Goal: Transaction & Acquisition: Subscribe to service/newsletter

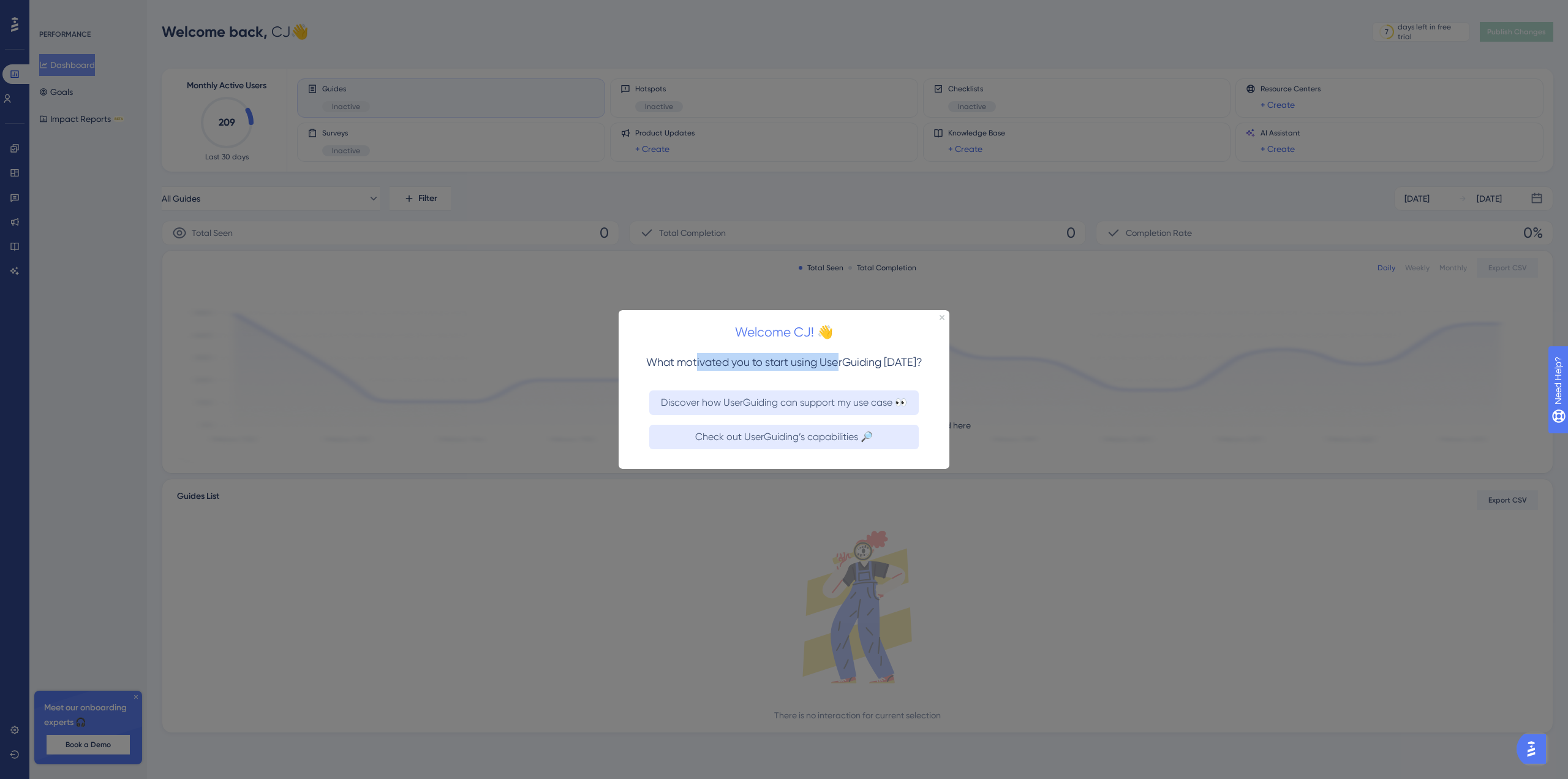
drag, startPoint x: 697, startPoint y: 365, endPoint x: 841, endPoint y: 363, distance: 144.0
click at [840, 363] on span "What motivated you to start using UserGuiding [DATE]?" at bounding box center [784, 361] width 276 height 13
click at [841, 363] on span "What motivated you to start using UserGuiding [DATE]?" at bounding box center [784, 361] width 276 height 13
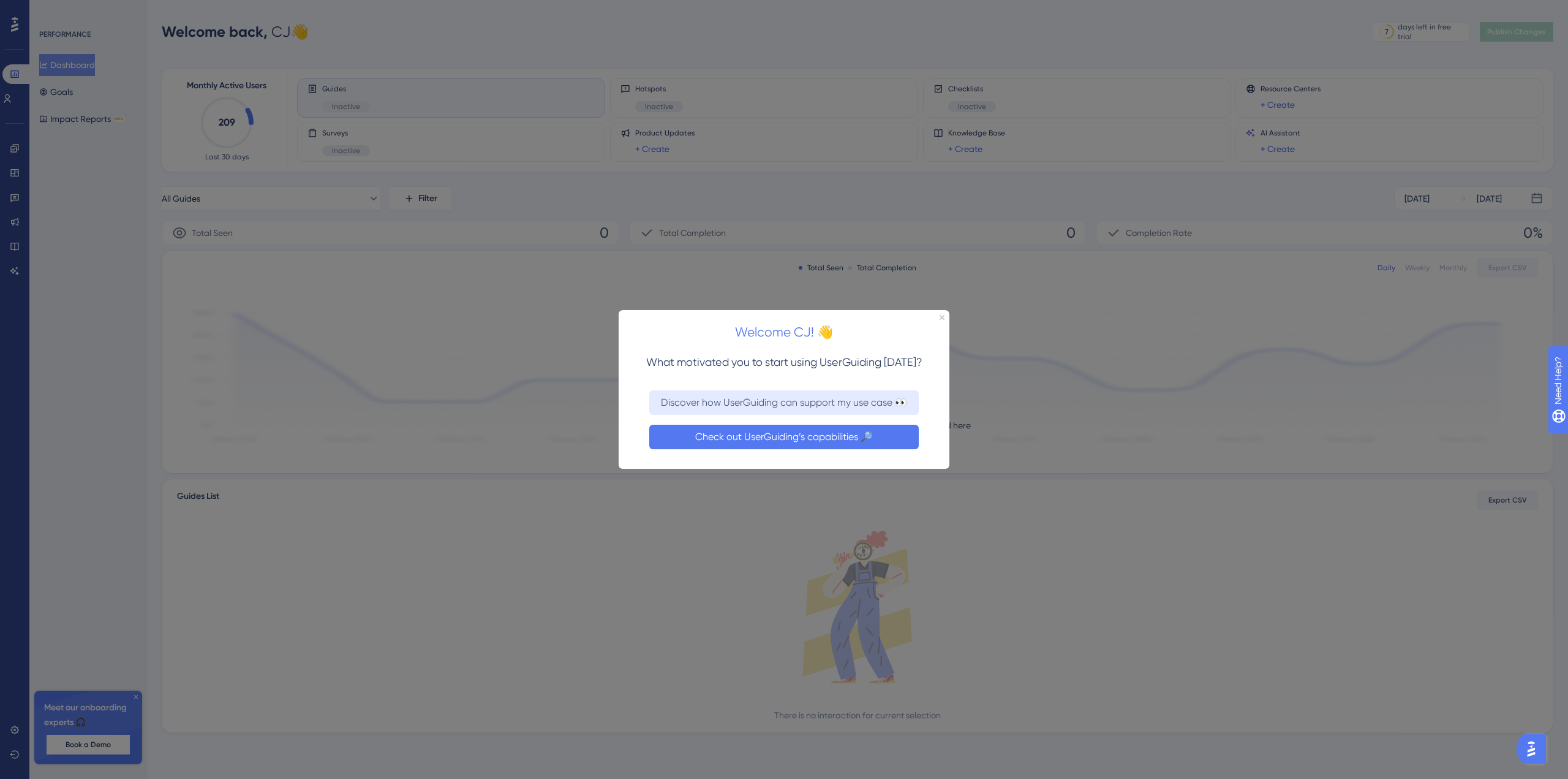
click at [753, 436] on button "Check out UserGuiding’s capabilities 🔎" at bounding box center [784, 436] width 269 height 25
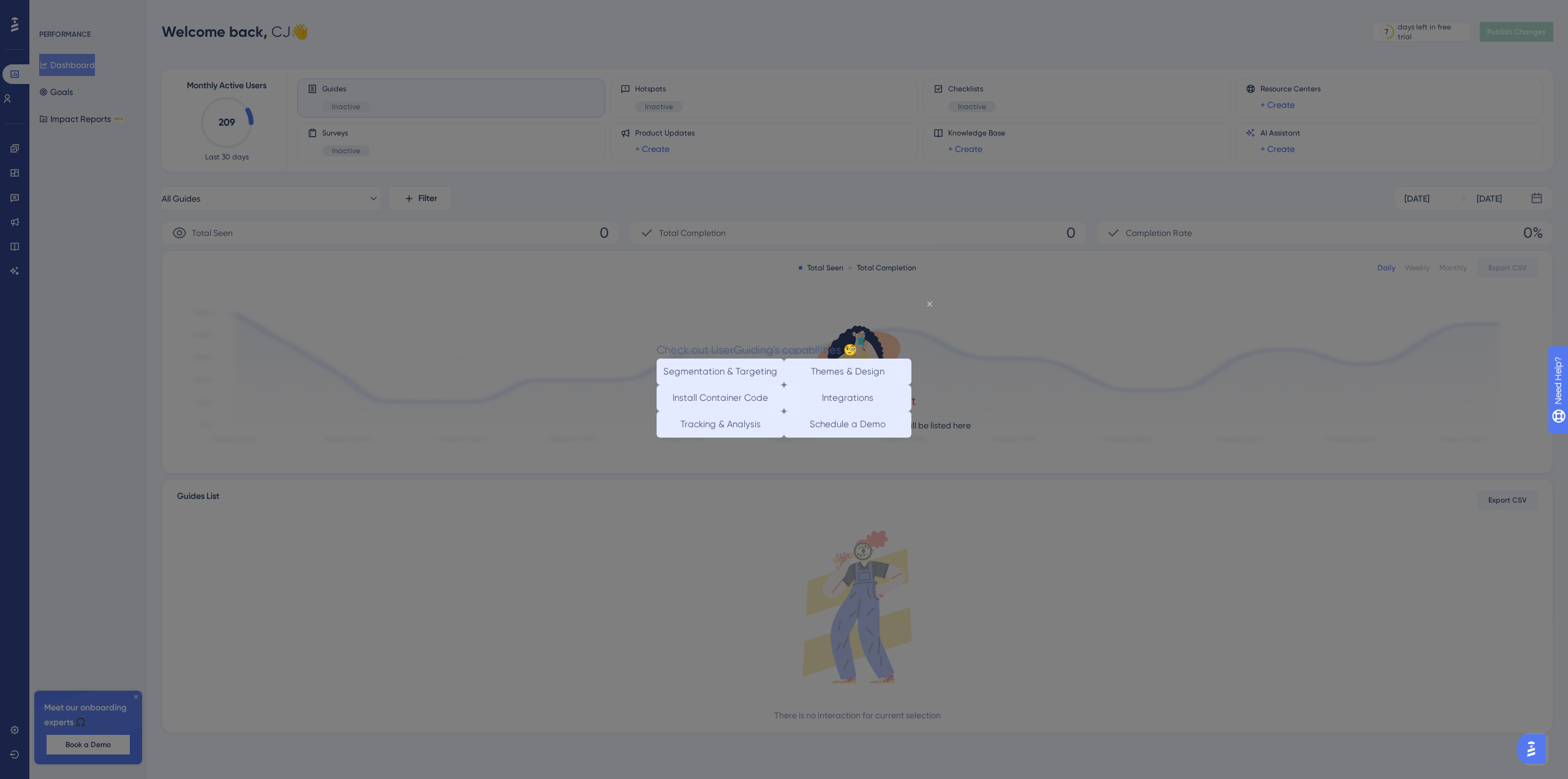
click at [931, 305] on icon "Close Preview" at bounding box center [930, 304] width 5 height 5
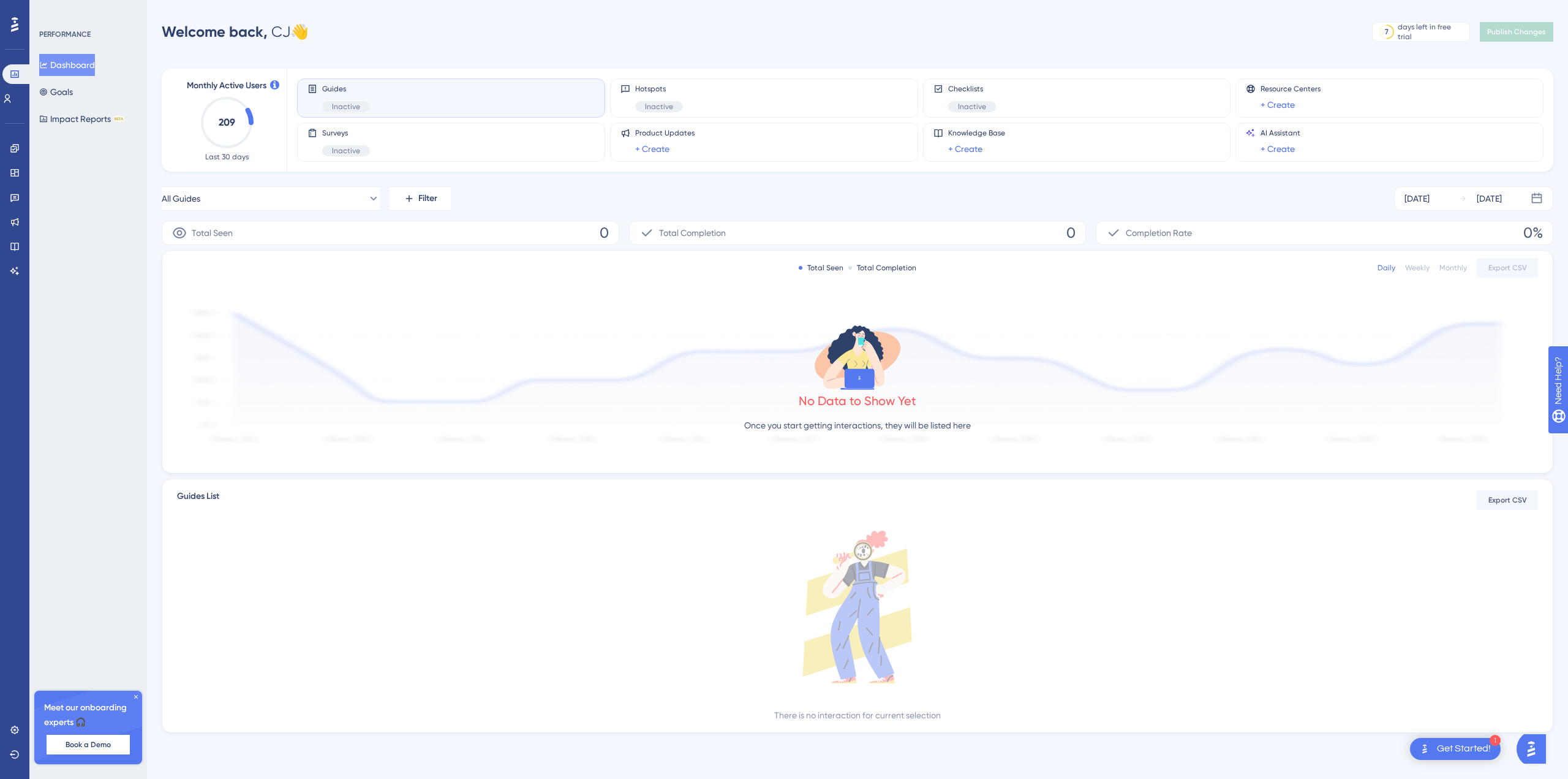
click at [236, 36] on span "Welcome back," at bounding box center [215, 32] width 106 height 18
click at [275, 32] on div "Welcome back, CJ 👋" at bounding box center [235, 32] width 147 height 20
drag, startPoint x: 133, startPoint y: 695, endPoint x: 30, endPoint y: 718, distance: 105.5
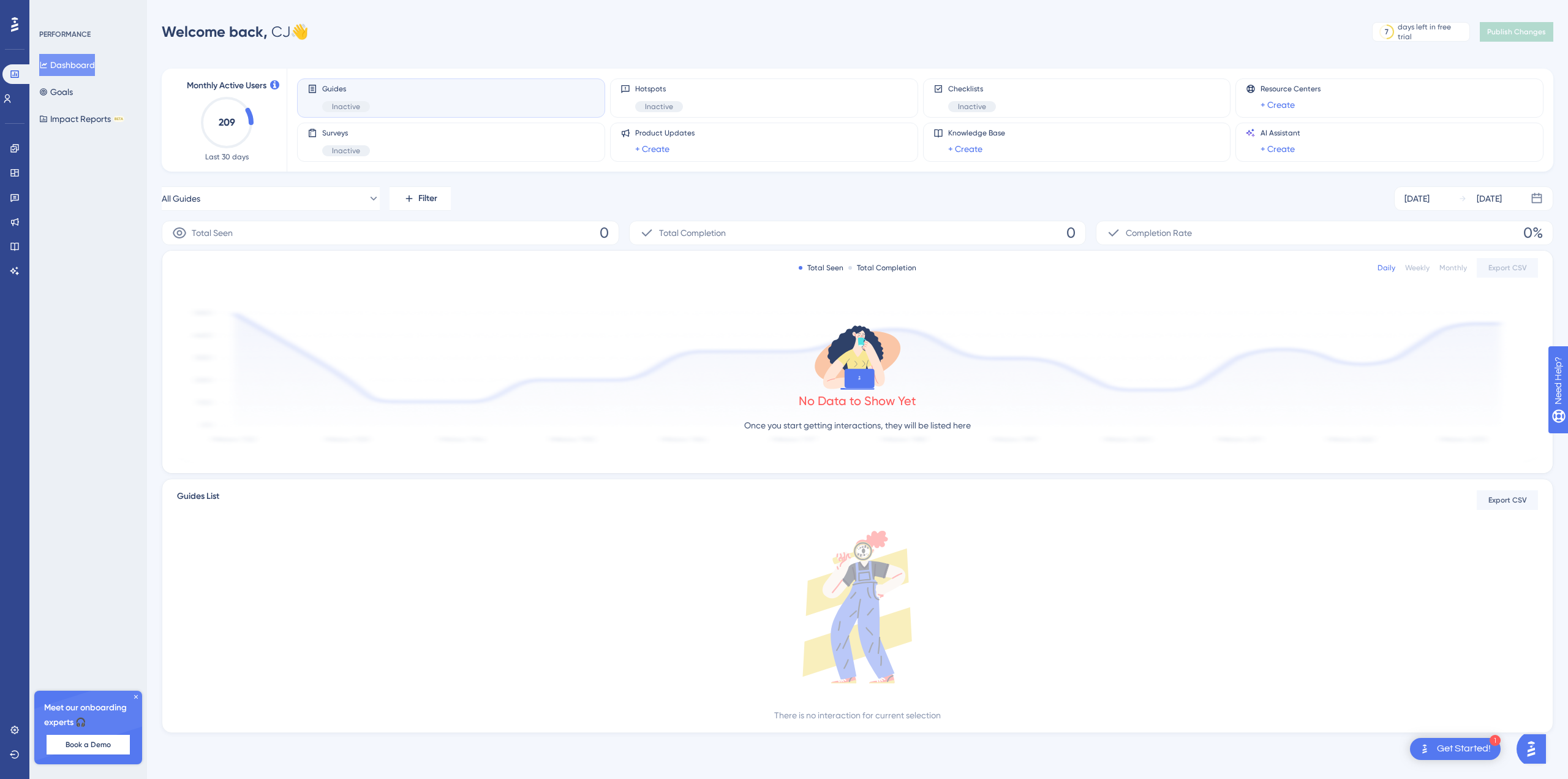
click at [133, 695] on icon at bounding box center [136, 697] width 7 height 7
click at [12, 725] on icon at bounding box center [15, 730] width 10 height 10
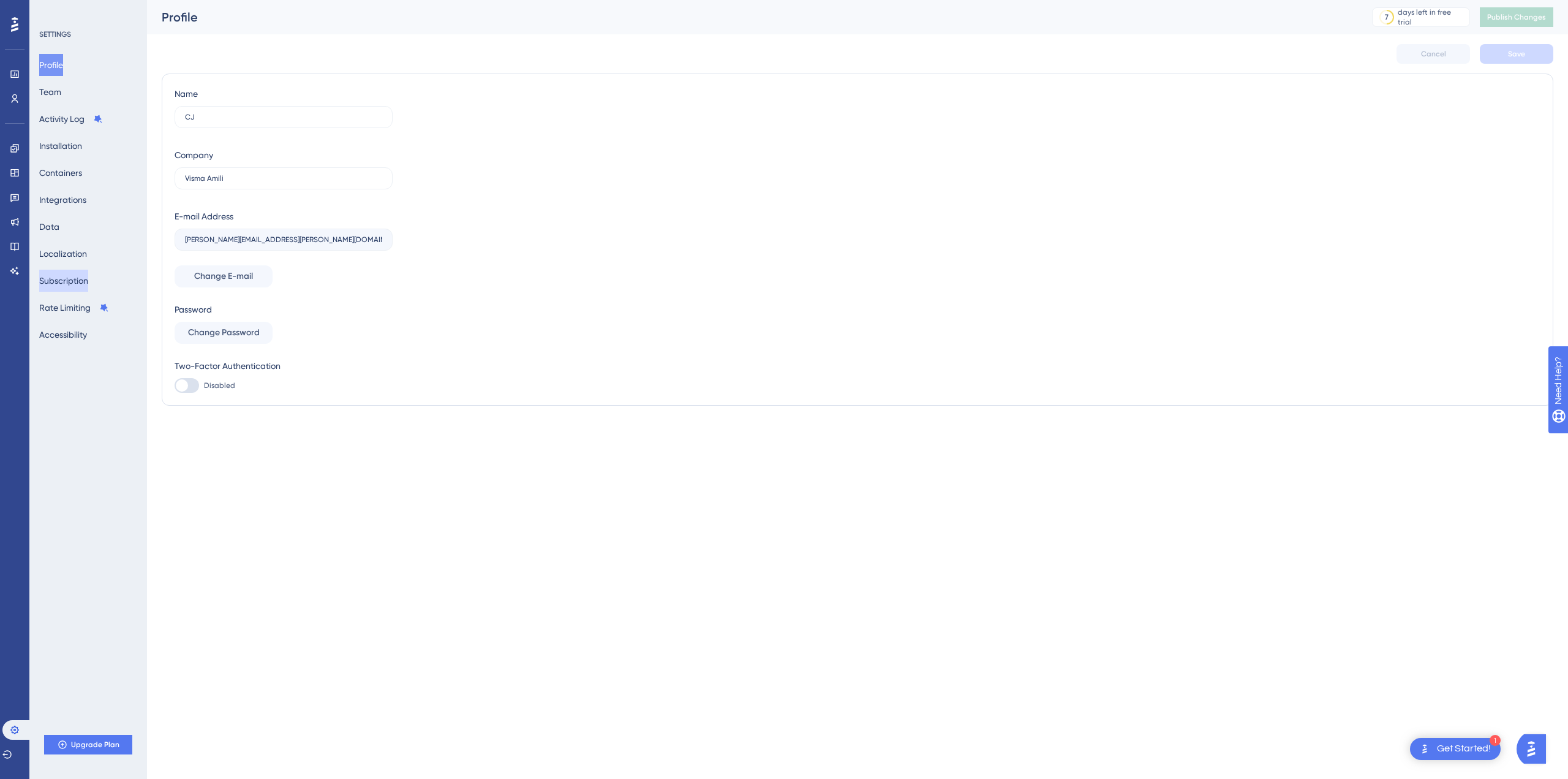
click at [78, 282] on button "Subscription" at bounding box center [63, 280] width 49 height 22
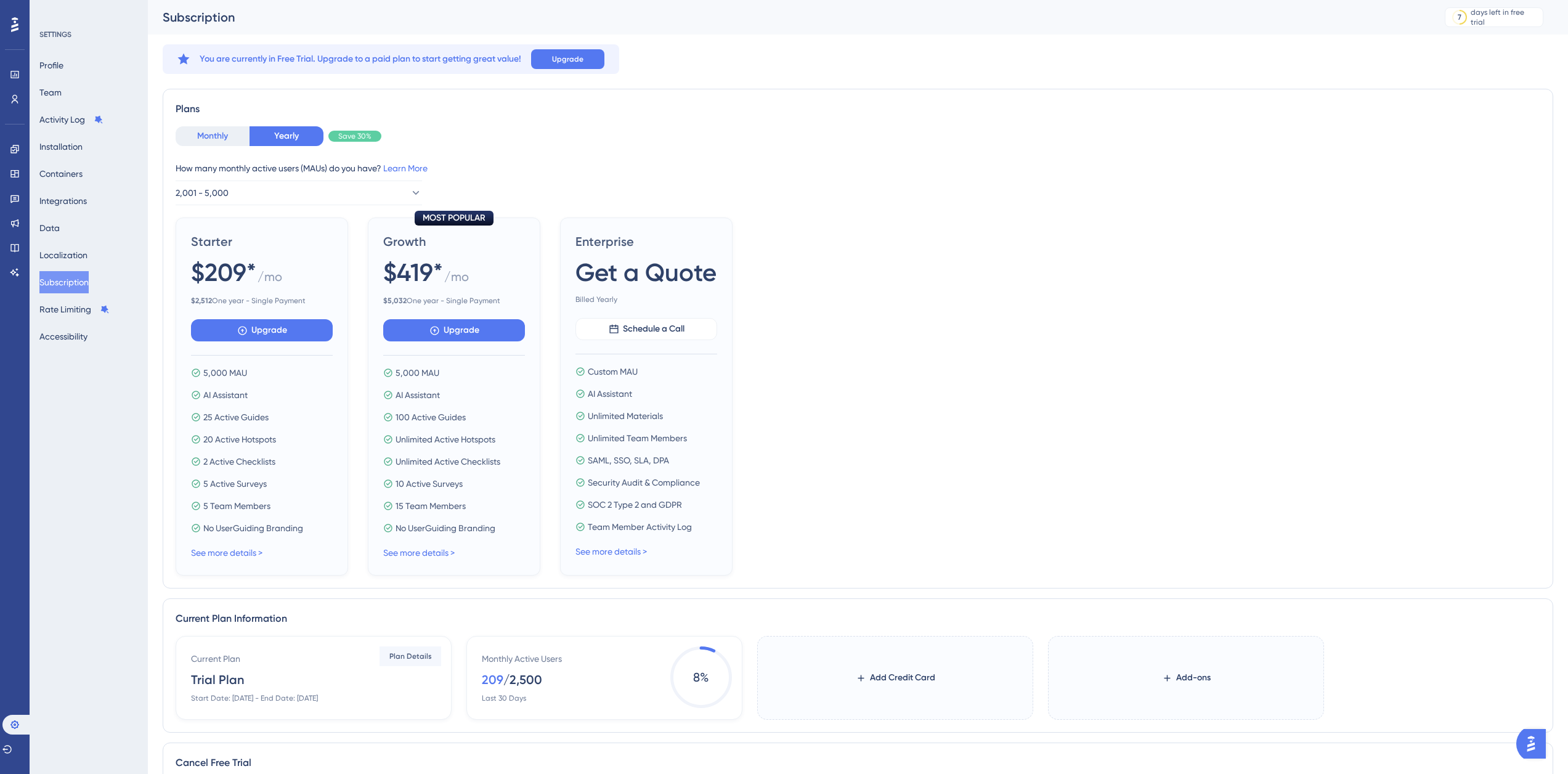
click at [206, 135] on button "Monthly" at bounding box center [212, 136] width 74 height 20
click at [273, 140] on button "Yearly" at bounding box center [286, 136] width 74 height 20
click at [264, 191] on button "2,001 - 5,000" at bounding box center [299, 193] width 247 height 25
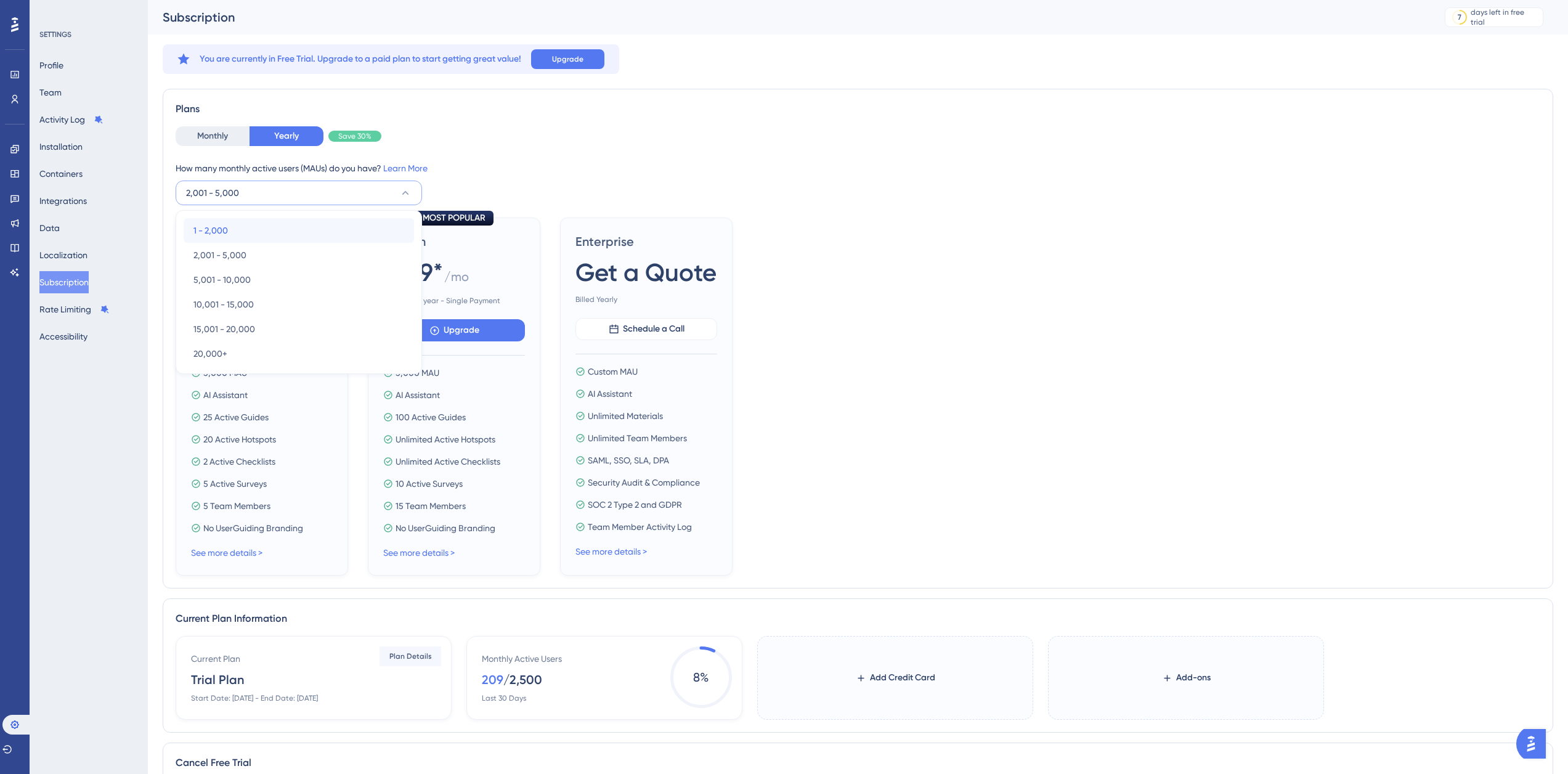
click at [259, 231] on div "1 - 2,000 1 - 2,000" at bounding box center [298, 230] width 211 height 25
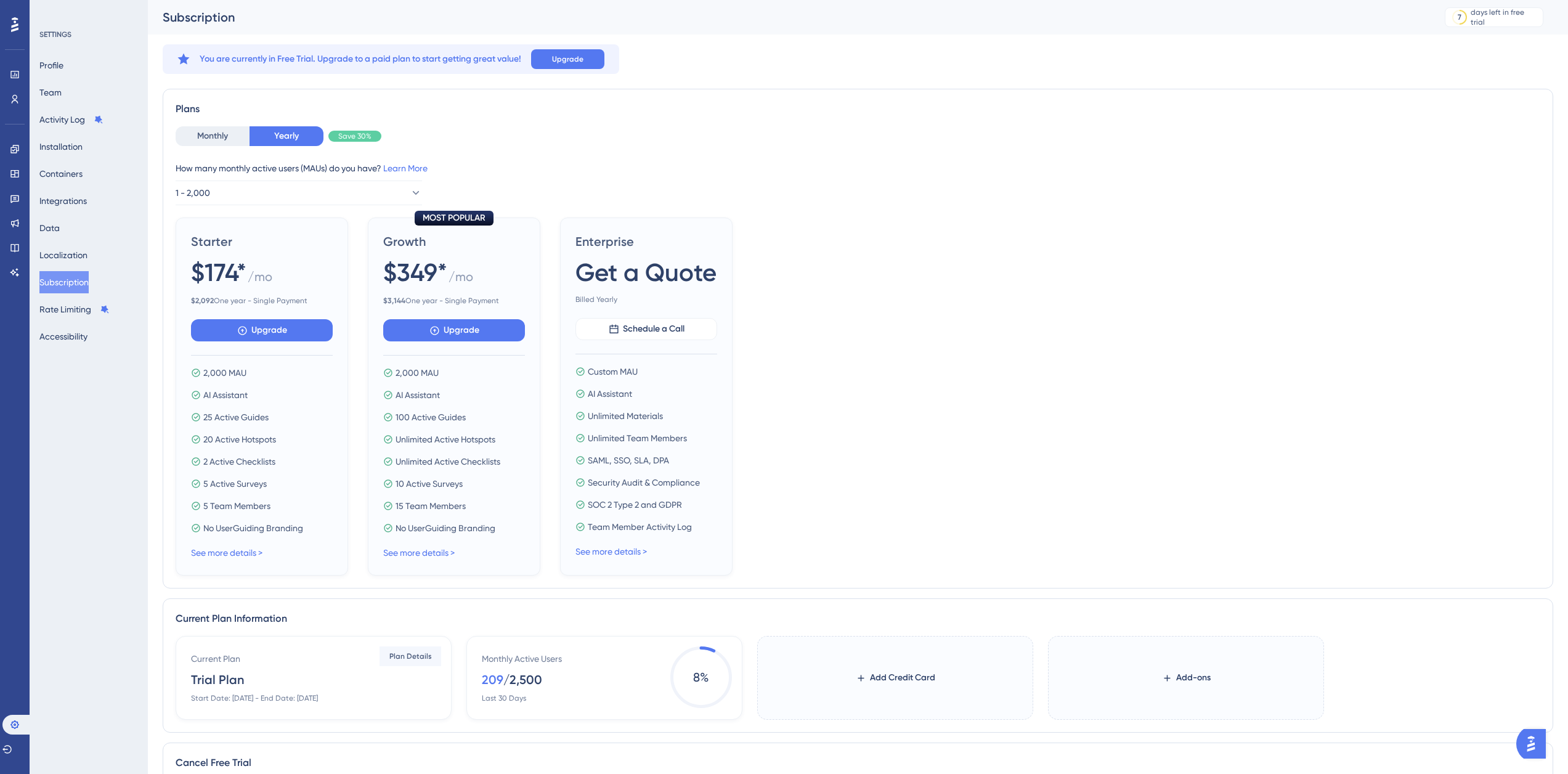
click at [417, 58] on span "You are currently in Free Trial. Upgrade to a paid plan to start getting great …" at bounding box center [360, 59] width 322 height 15
click at [424, 58] on span "You are currently in Free Trial. Upgrade to a paid plan to start getting great …" at bounding box center [360, 59] width 322 height 15
click at [415, 299] on span "$ 3,144 One year - Single Payment" at bounding box center [454, 301] width 142 height 10
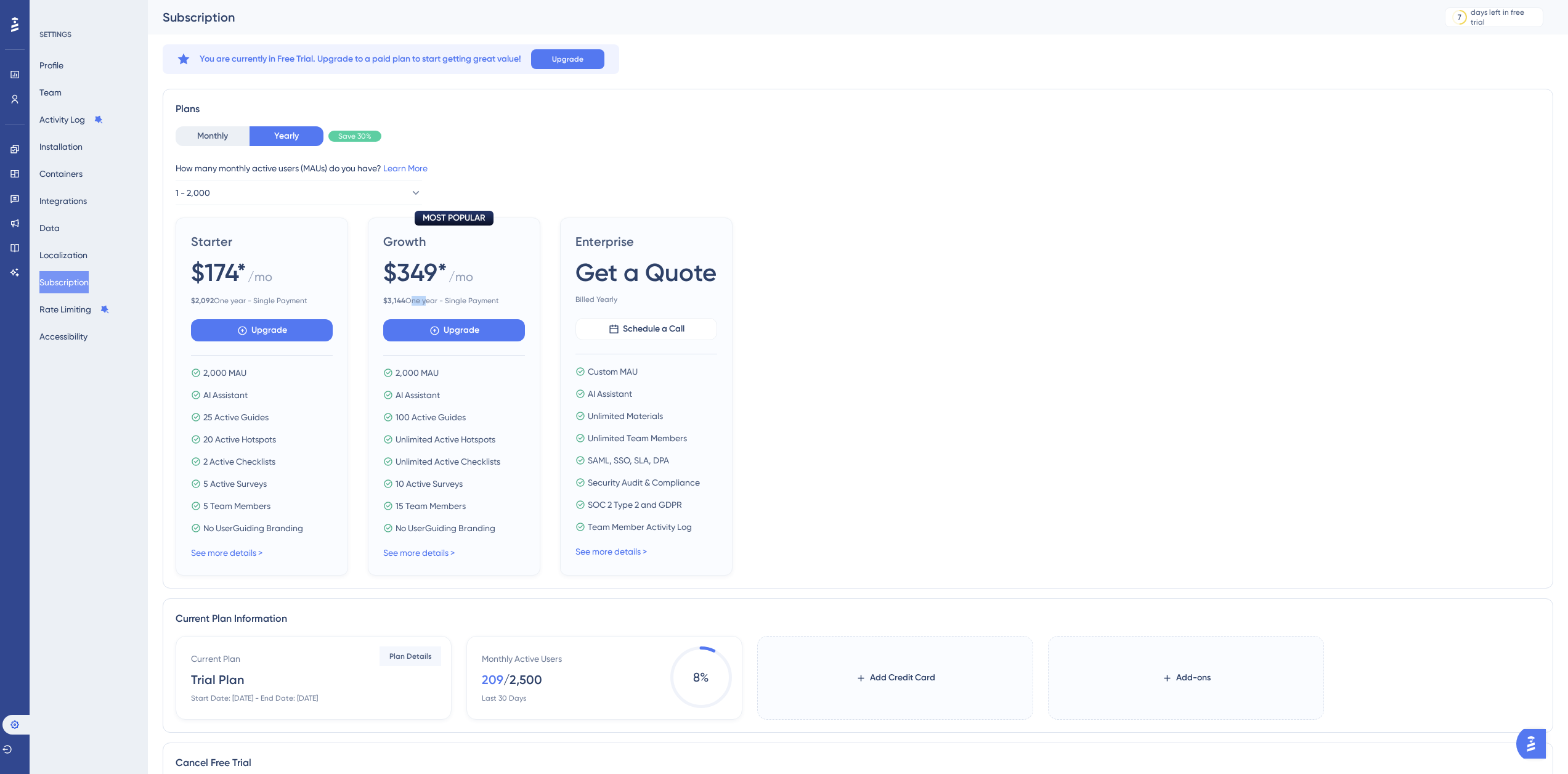
click at [415, 299] on span "$ 3,144 One year - Single Payment" at bounding box center [454, 301] width 142 height 10
click at [396, 249] on span "Growth" at bounding box center [454, 242] width 142 height 17
drag, startPoint x: 383, startPoint y: 241, endPoint x: 501, endPoint y: 301, distance: 132.4
click at [501, 301] on div "Growth $349* / mo $ 3,144 One year - Single Payment" at bounding box center [454, 269] width 142 height 73
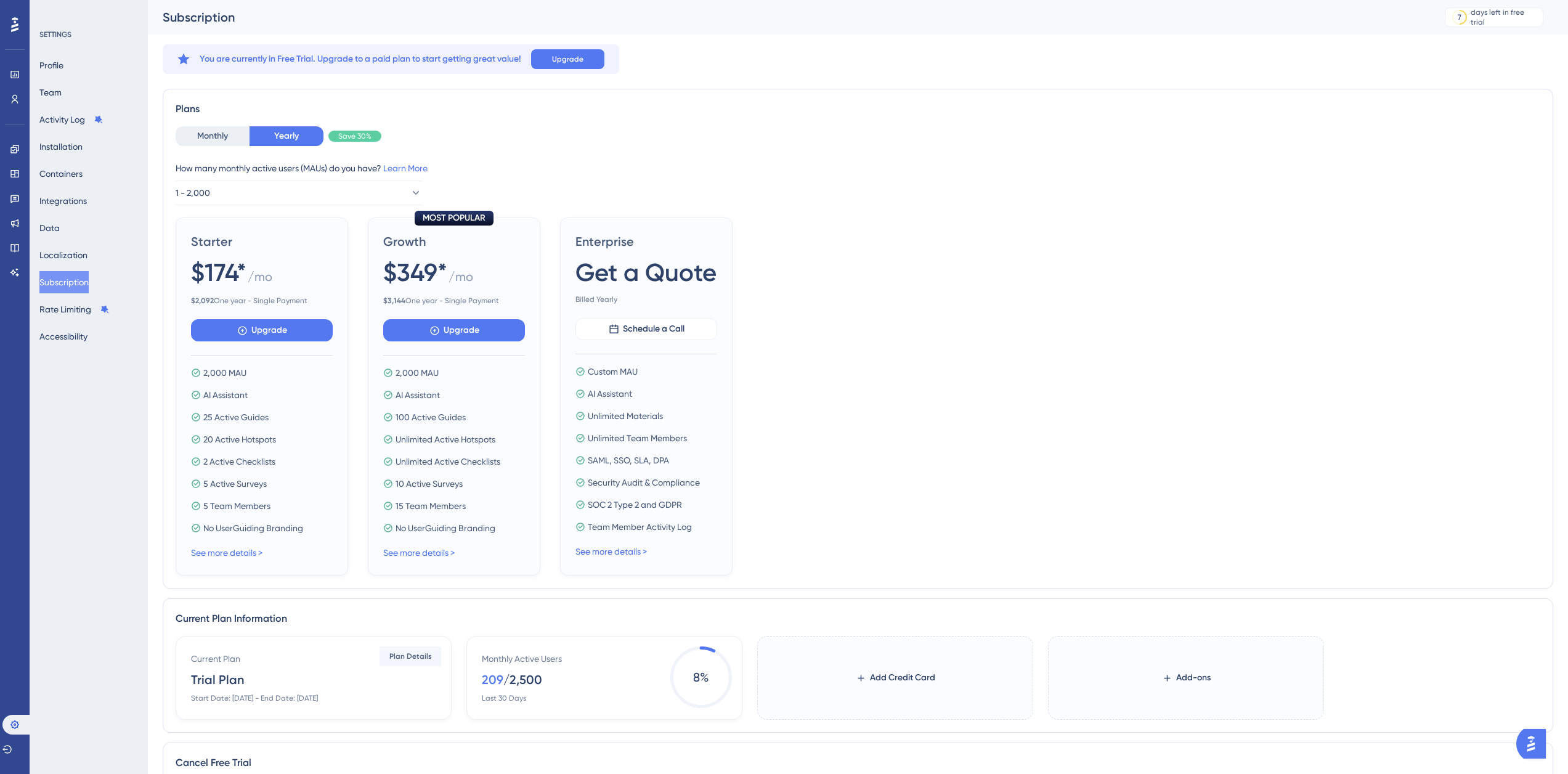
copy div "Growth $349* / mo $ 3,144 One year - Single Payment"
click at [454, 407] on div "2,000 MAU AI Assistant 100 Active Guides Unlimited Active Hotspots Unlimited Ac…" at bounding box center [454, 450] width 142 height 170
click at [462, 335] on span "Upgrade" at bounding box center [462, 330] width 36 height 15
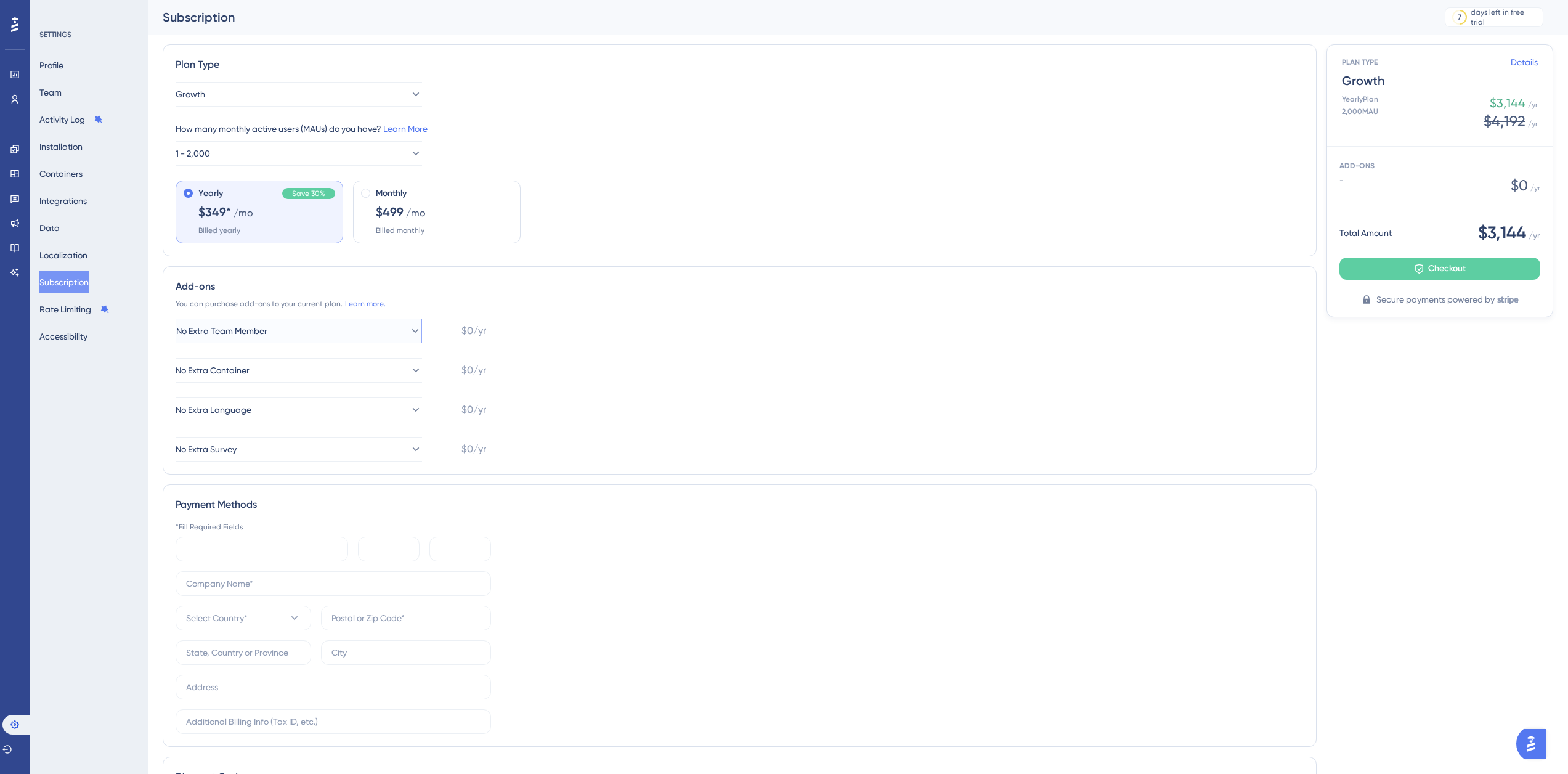
click at [396, 333] on button "No Extra Team Member" at bounding box center [299, 331] width 247 height 25
click at [1459, 272] on span "Checkout" at bounding box center [1447, 269] width 38 height 15
click at [0, 0] on com-1password-button at bounding box center [0, 0] width 0 height 0
click at [616, 584] on div "*Fill Required Fields Select Country*" at bounding box center [740, 627] width 1128 height 212
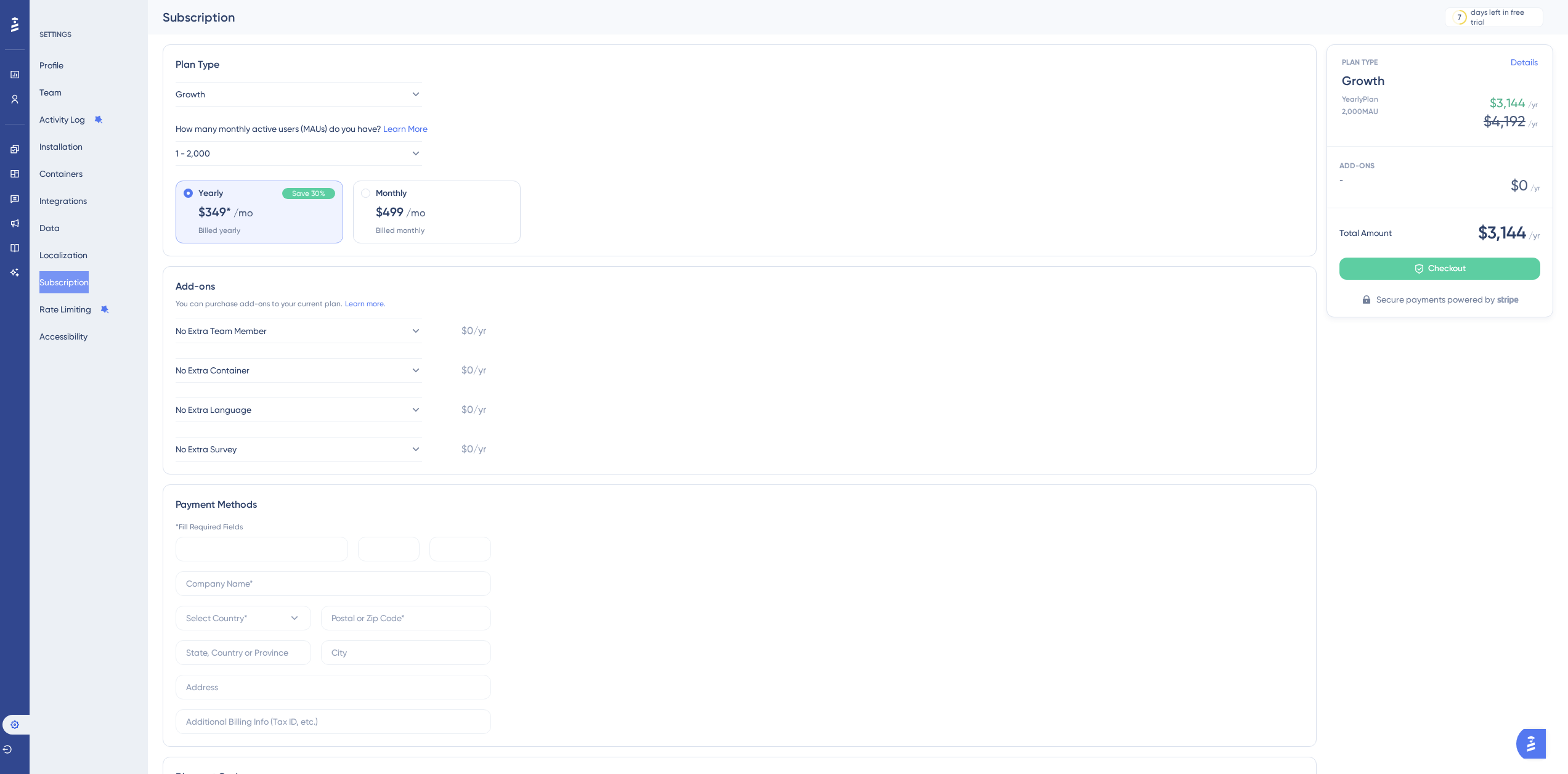
click at [695, 236] on div "Yearly Save 30% $349* /mo Billed yearly Monthly $499 /mo Billed monthly" at bounding box center [740, 212] width 1128 height 63
click at [245, 582] on input "text" at bounding box center [334, 583] width 294 height 14
type input "C"
type input "Visma Amili AB"
click at [176, 606] on button "Select Country*" at bounding box center [244, 618] width 135 height 25
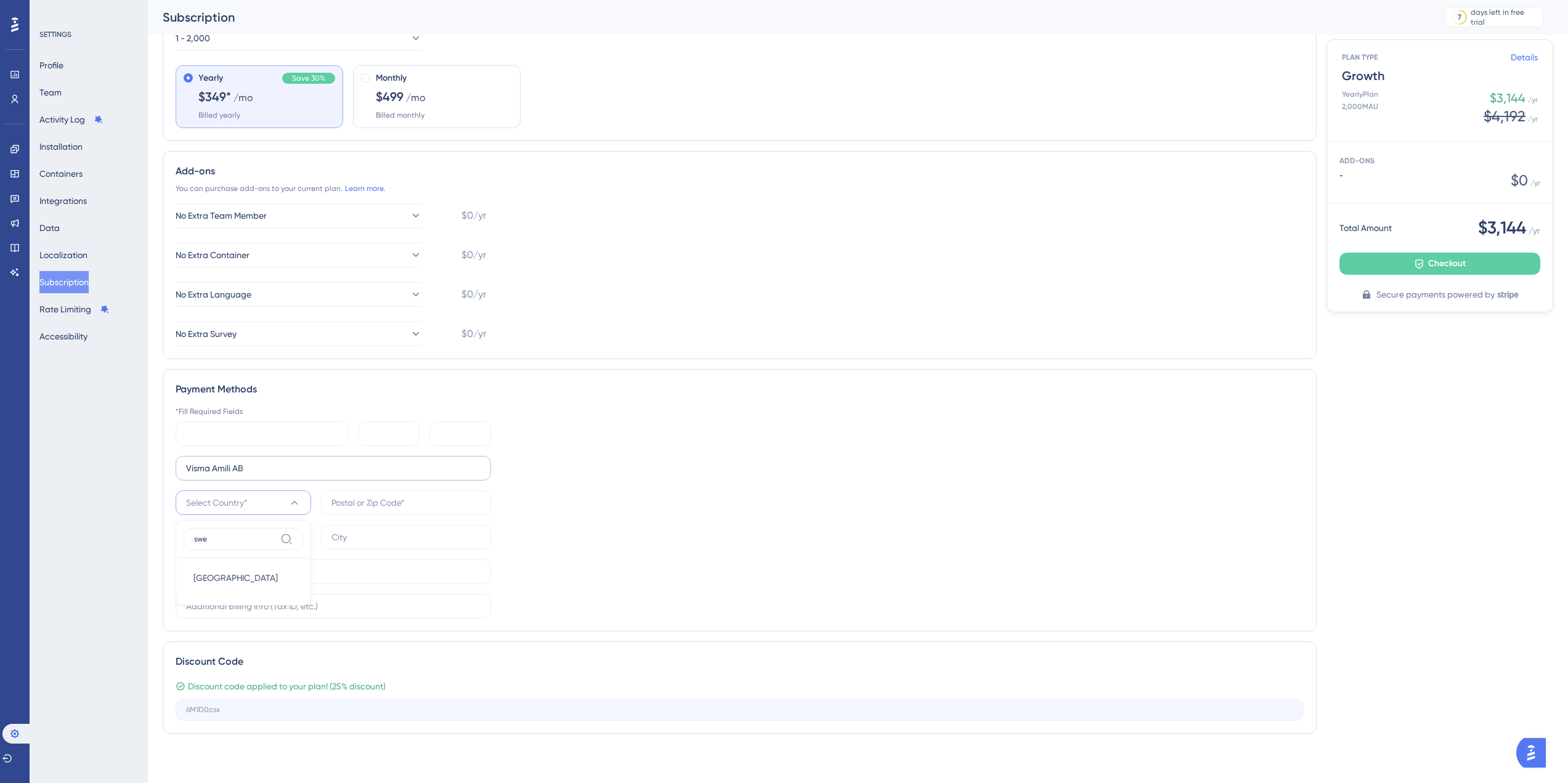
scroll to position [125, 0]
type input "swe"
click at [247, 569] on div "Sweden [GEOGRAPHIC_DATA]" at bounding box center [243, 577] width 100 height 25
click at [390, 515] on div "Visma Amili AB [GEOGRAPHIC_DATA]" at bounding box center [334, 537] width 316 height 163
click at [393, 509] on input "text" at bounding box center [406, 502] width 149 height 14
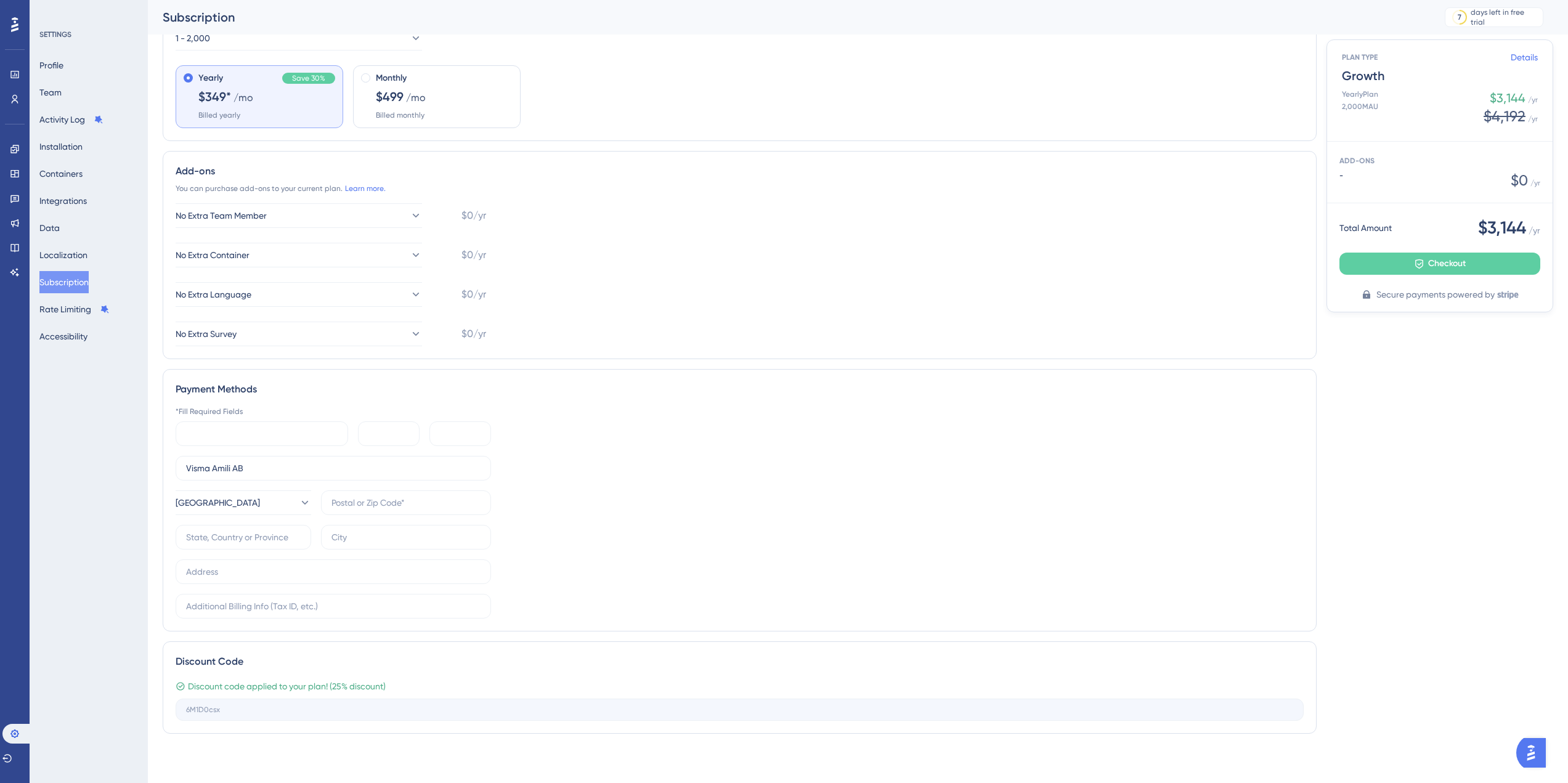
click at [851, 514] on div "*Fill Required Fields Visma Amili AB [GEOGRAPHIC_DATA]" at bounding box center [740, 512] width 1128 height 212
click at [375, 504] on input "text" at bounding box center [406, 502] width 149 height 14
type input "25256"
type input "H"
type input "[GEOGRAPHIC_DATA]"
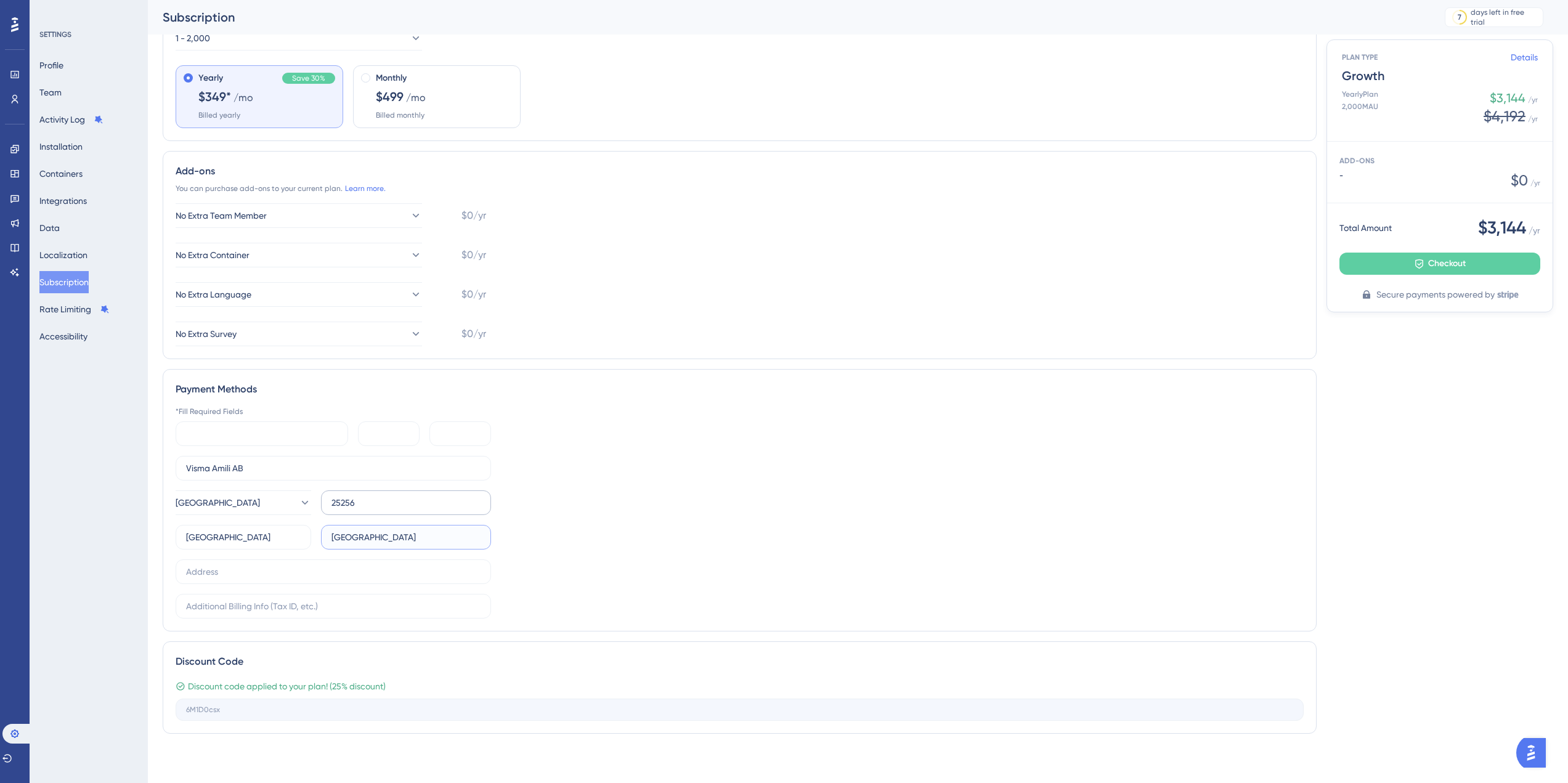
type input "[GEOGRAPHIC_DATA]"
type input "[STREET_ADDRESS]"
click at [1434, 479] on div "Plan Type Growth How many monthly active users ([PERSON_NAME]) do you have? Lea…" at bounding box center [858, 336] width 1391 height 814
click at [1423, 264] on icon at bounding box center [1419, 264] width 8 height 10
